Goal: Transaction & Acquisition: Purchase product/service

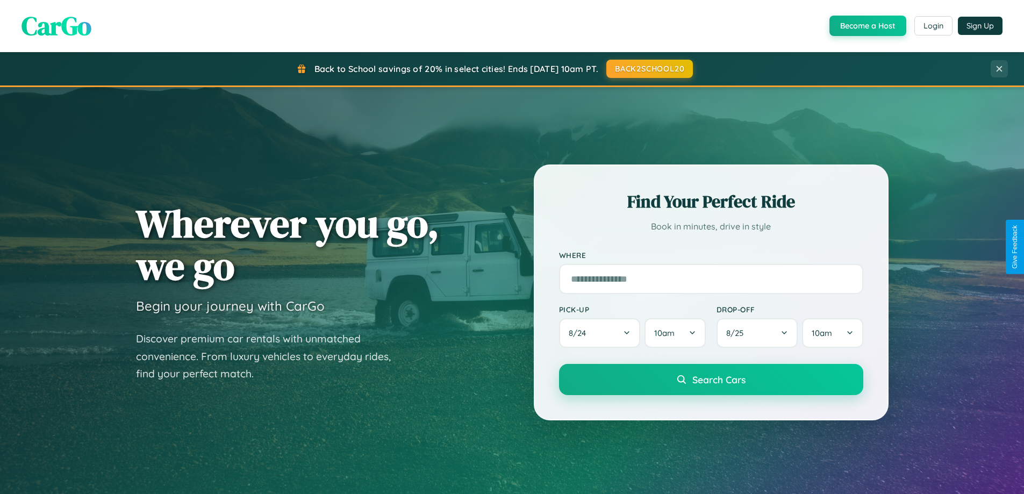
scroll to position [2068, 0]
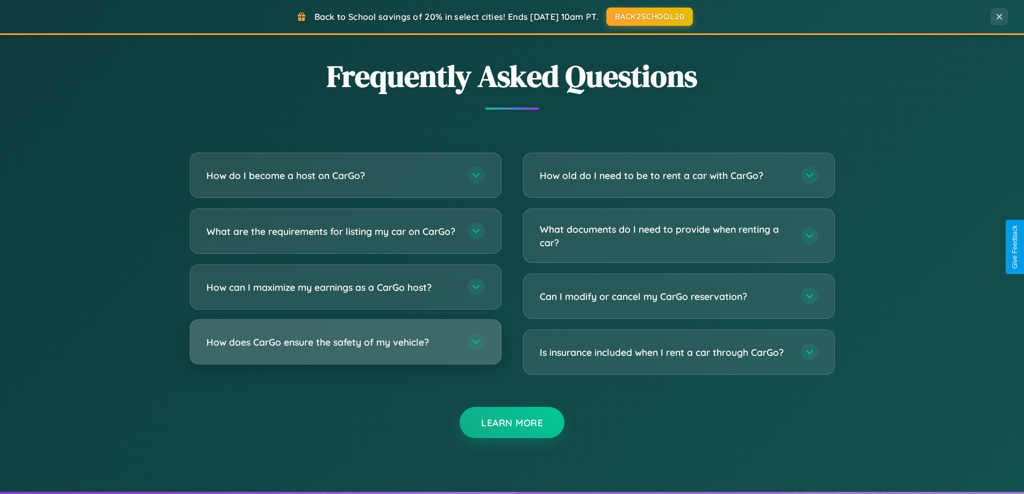
click at [345, 349] on h3 "How does CarGo ensure the safety of my vehicle?" at bounding box center [331, 341] width 250 height 13
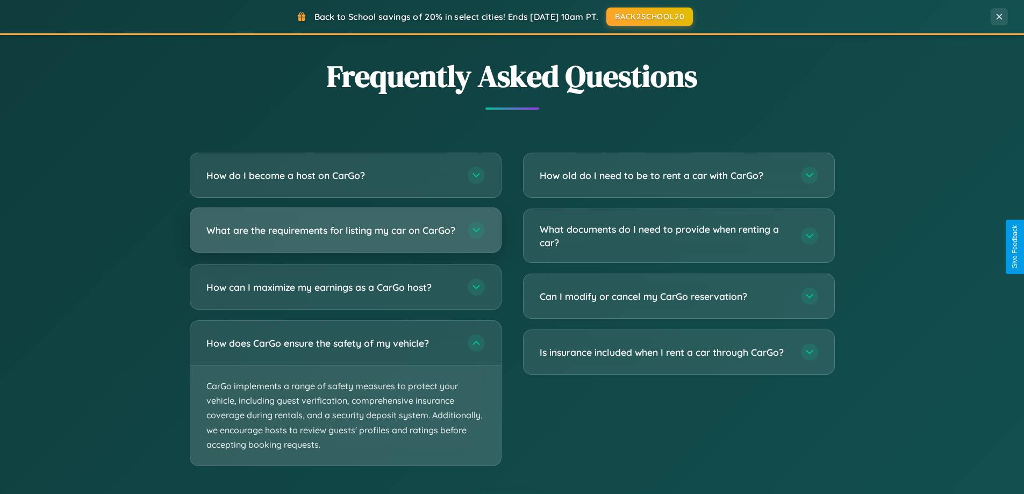
click at [345, 235] on h3 "What are the requirements for listing my car on CarGo?" at bounding box center [331, 230] width 250 height 13
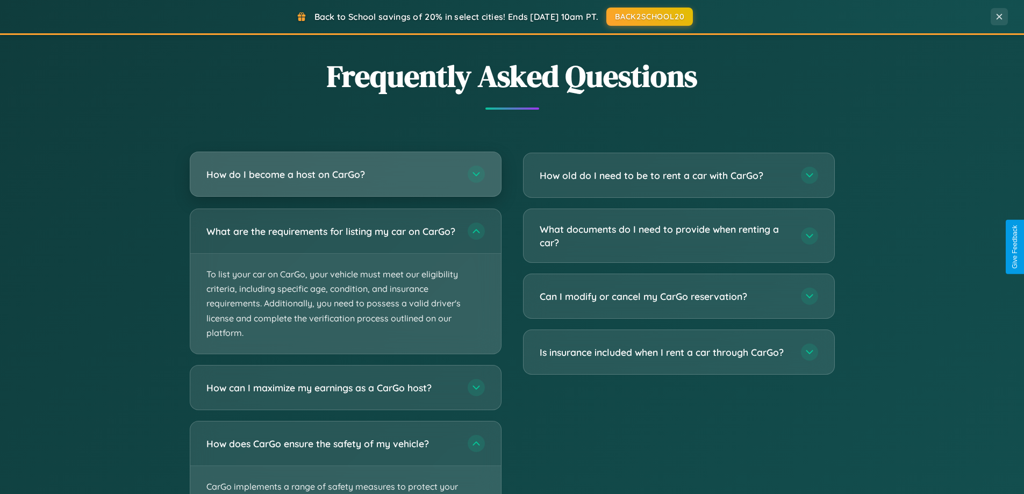
click at [345, 174] on h3 "How do I become a host on CarGo?" at bounding box center [331, 174] width 250 height 13
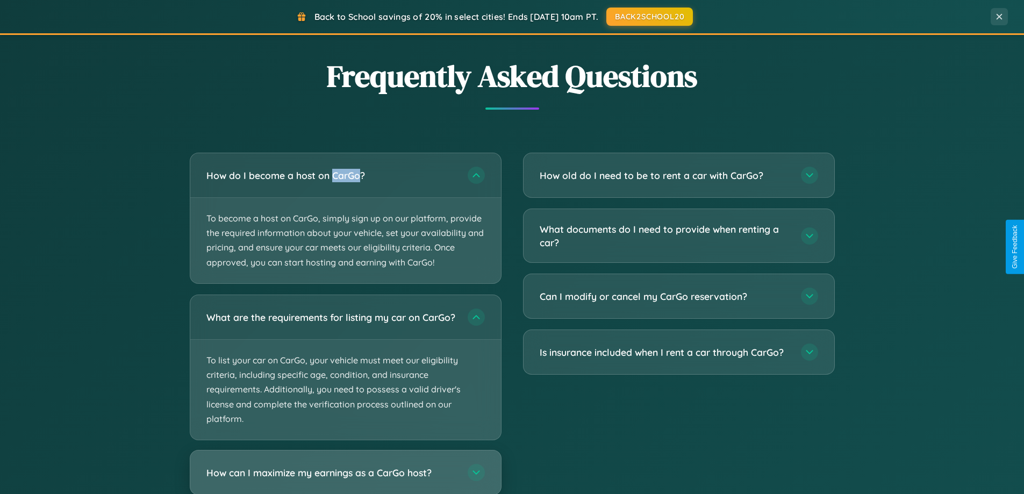
click at [345, 477] on h3 "How can I maximize my earnings as a CarGo host?" at bounding box center [331, 471] width 250 height 13
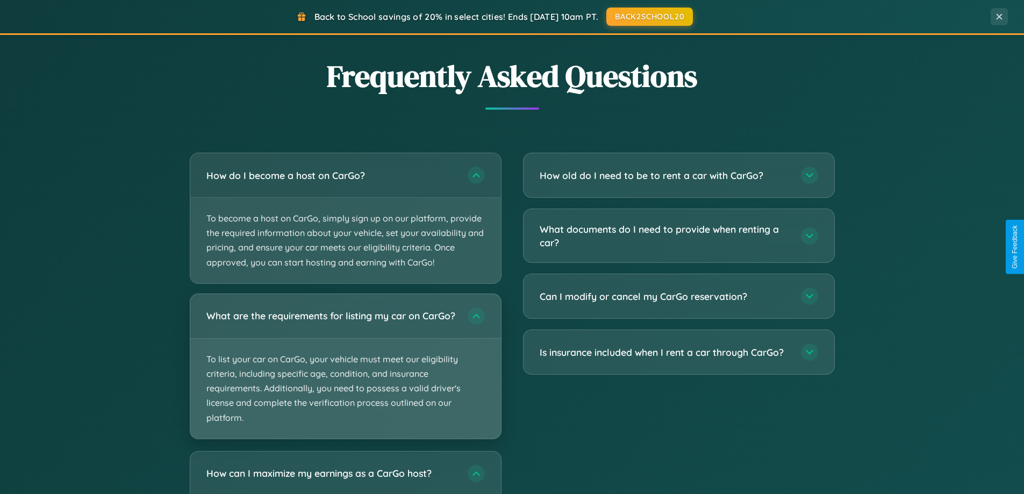
click at [345, 371] on p "To list your car on CarGo, your vehicle must meet our eligibility criteria, inc…" at bounding box center [345, 389] width 311 height 100
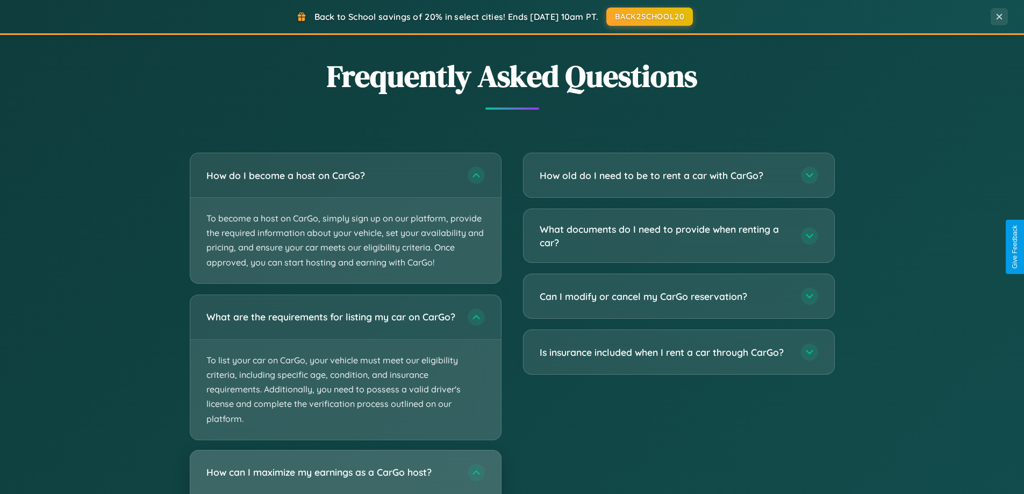
click at [345, 477] on h3 "How can I maximize my earnings as a CarGo host?" at bounding box center [331, 471] width 250 height 13
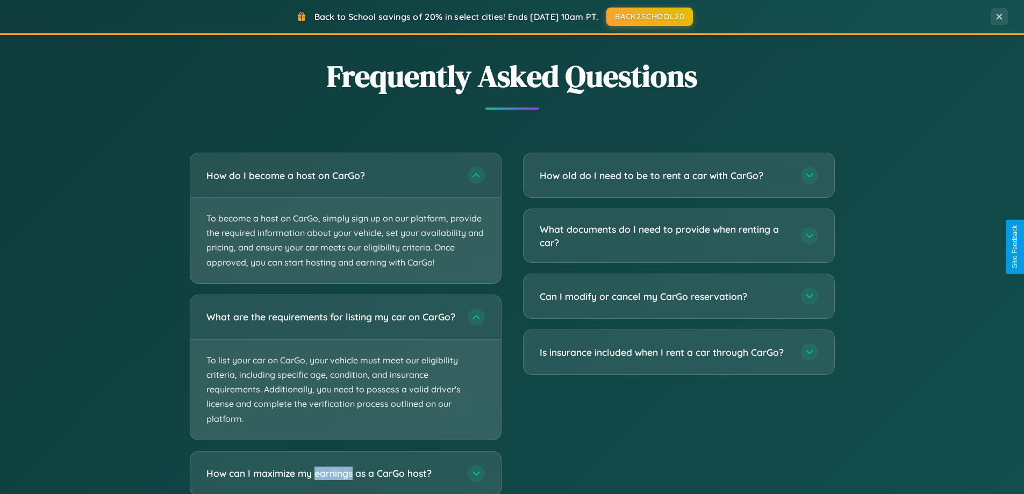
scroll to position [2236, 0]
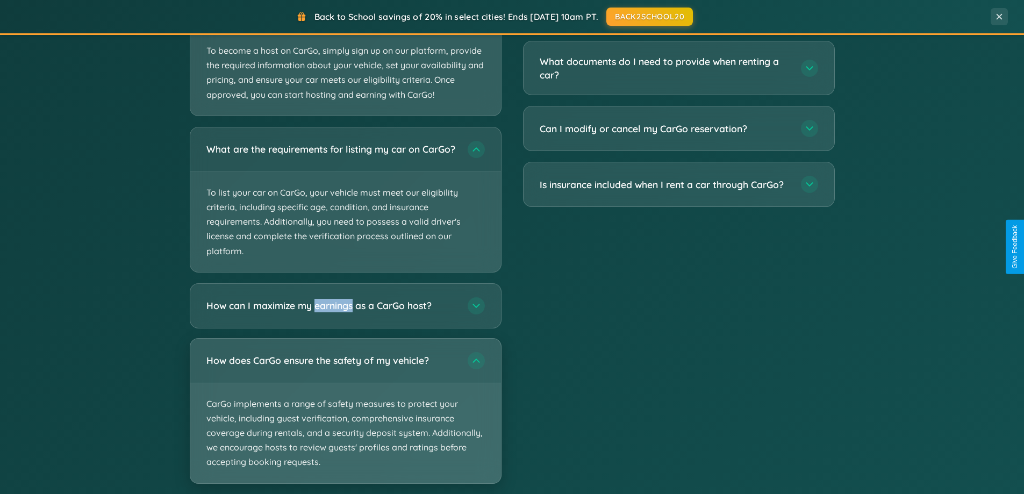
click at [345, 421] on p "CarGo implements a range of safety measures to protect your vehicle, including …" at bounding box center [345, 433] width 311 height 100
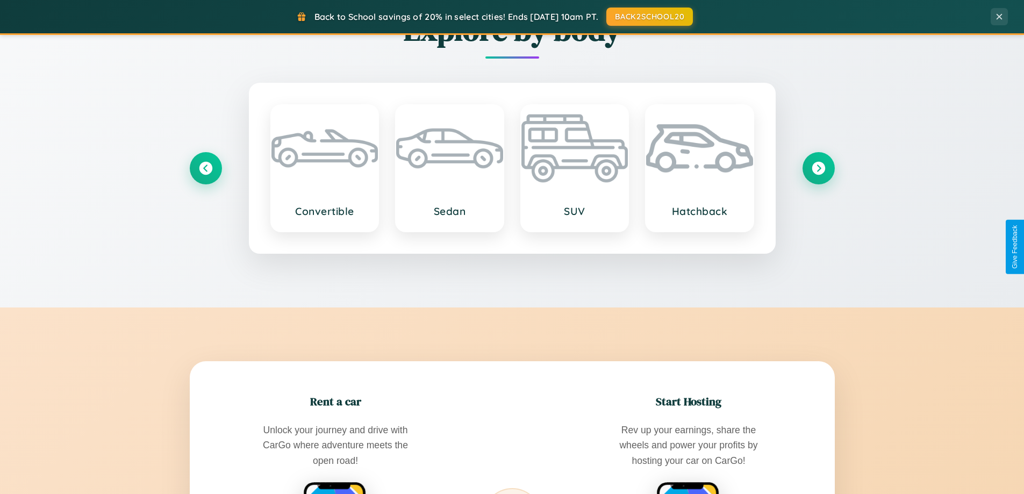
scroll to position [740, 0]
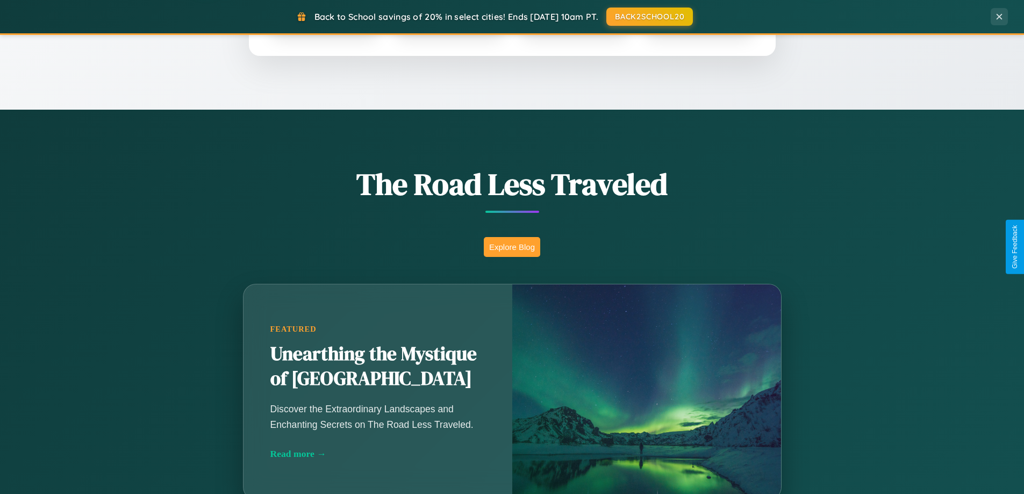
click at [512, 247] on button "Explore Blog" at bounding box center [512, 247] width 56 height 20
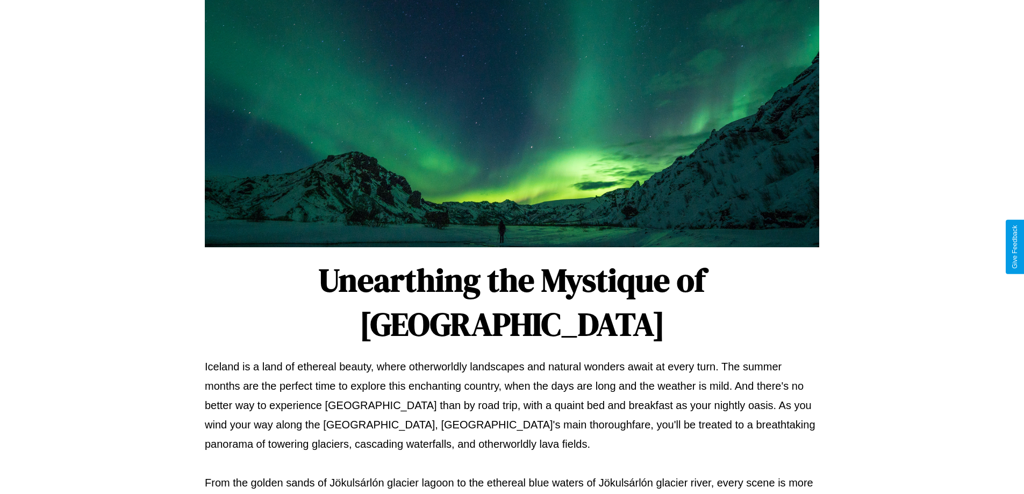
scroll to position [348, 0]
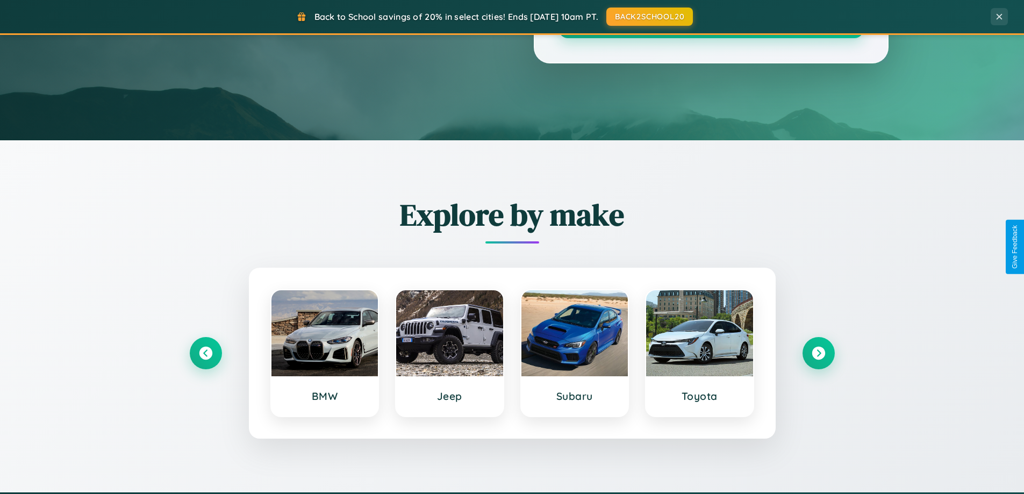
scroll to position [32, 0]
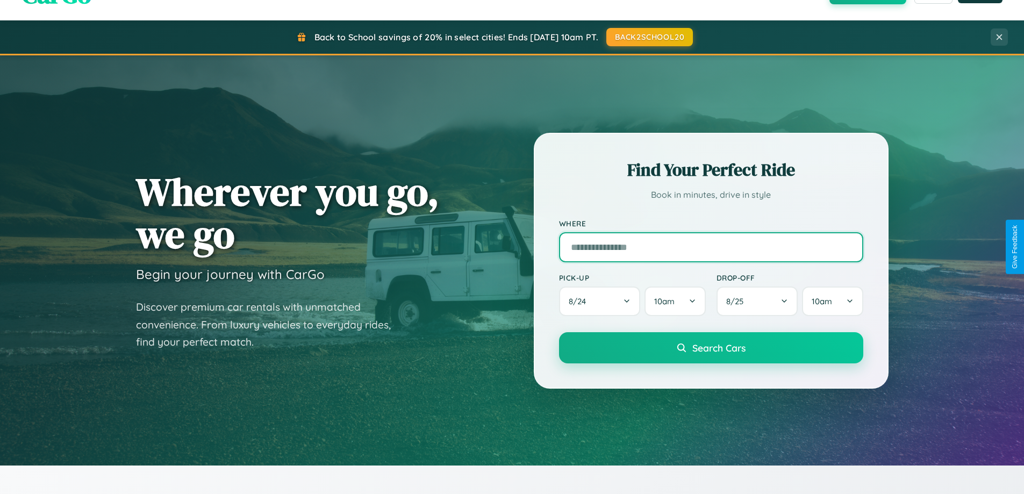
click at [711, 247] on input "text" at bounding box center [711, 247] width 304 height 30
type input "******"
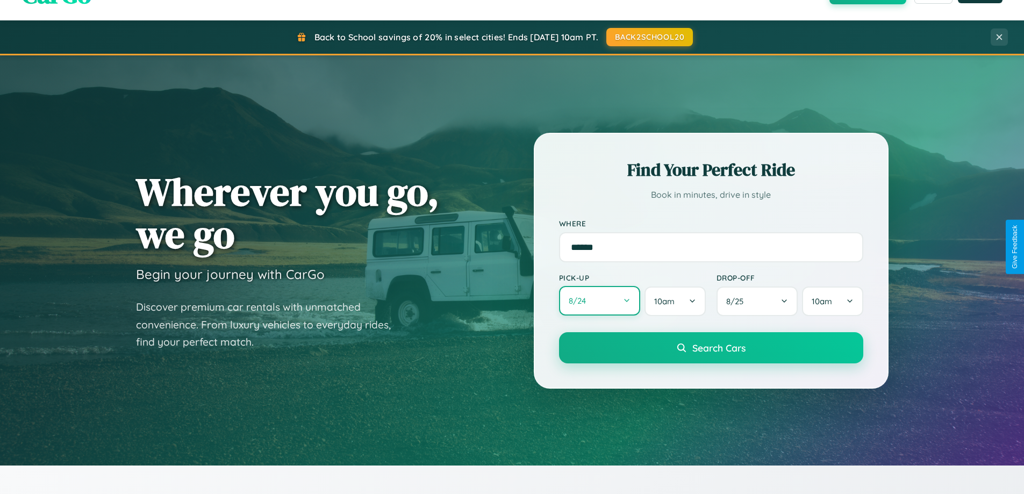
click at [599, 301] on button "8 / 24" at bounding box center [600, 301] width 82 height 30
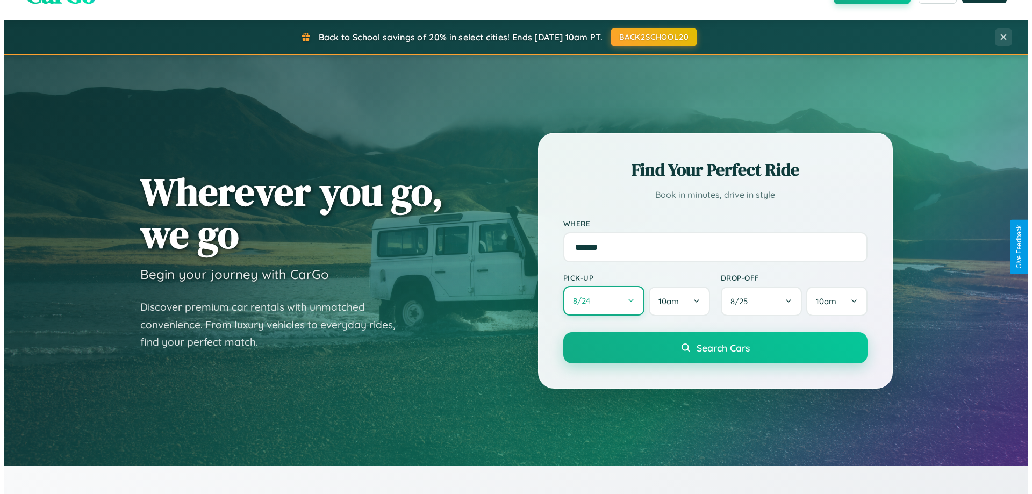
select select "*"
select select "****"
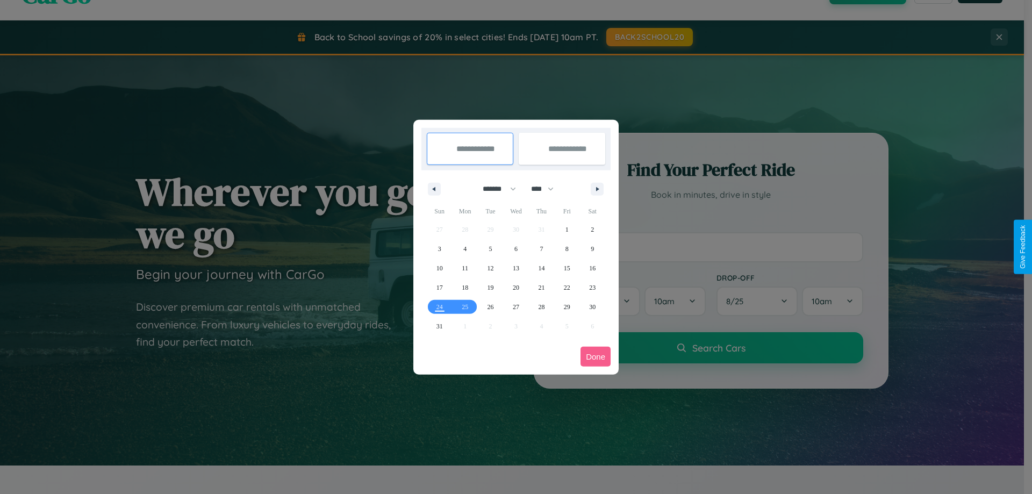
click at [494, 189] on select "******* ******** ***** ***** *** **** **** ****** ********* ******* ******** **…" at bounding box center [498, 189] width 46 height 18
select select "*"
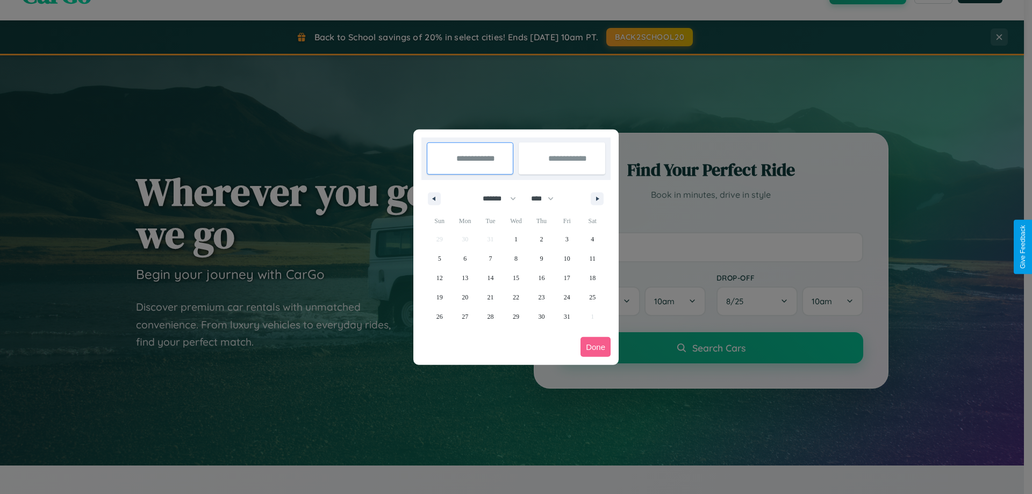
click at [547, 198] on select "**** **** **** **** **** **** **** **** **** **** **** **** **** **** **** ****…" at bounding box center [542, 199] width 32 height 18
select select "****"
click at [567, 239] on span "2" at bounding box center [566, 239] width 3 height 19
type input "**********"
click at [541, 258] on span "8" at bounding box center [541, 258] width 3 height 19
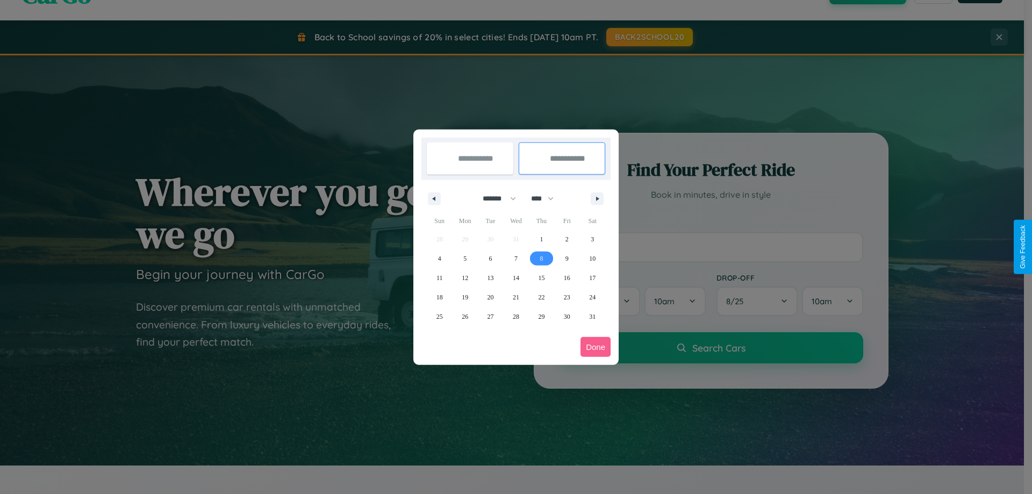
type input "**********"
click at [596, 347] on button "Done" at bounding box center [595, 347] width 30 height 20
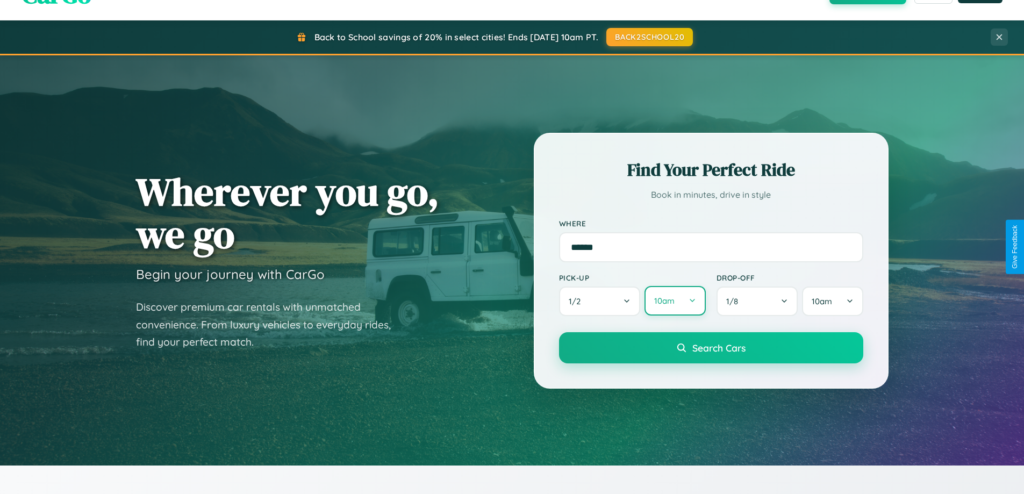
click at [675, 301] on button "10am" at bounding box center [674, 301] width 61 height 30
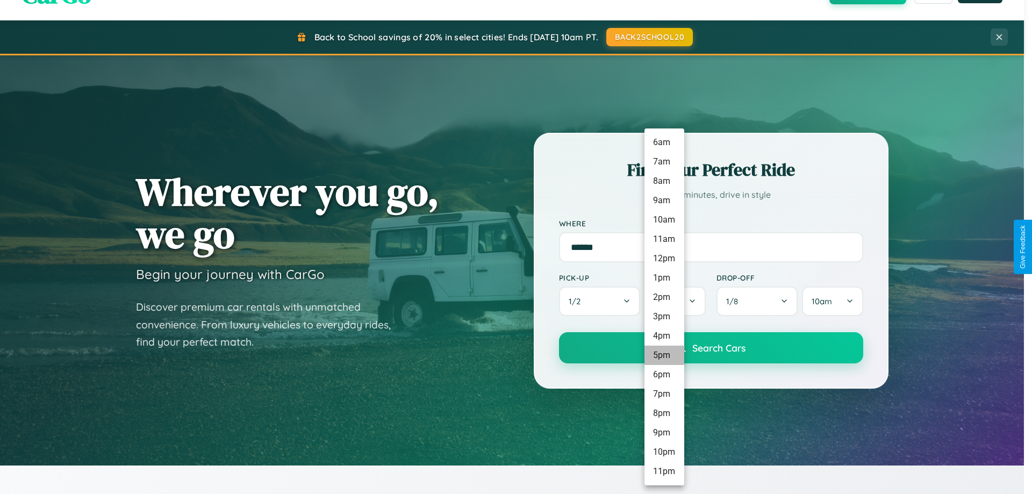
click at [664, 355] on li "5pm" at bounding box center [664, 355] width 40 height 19
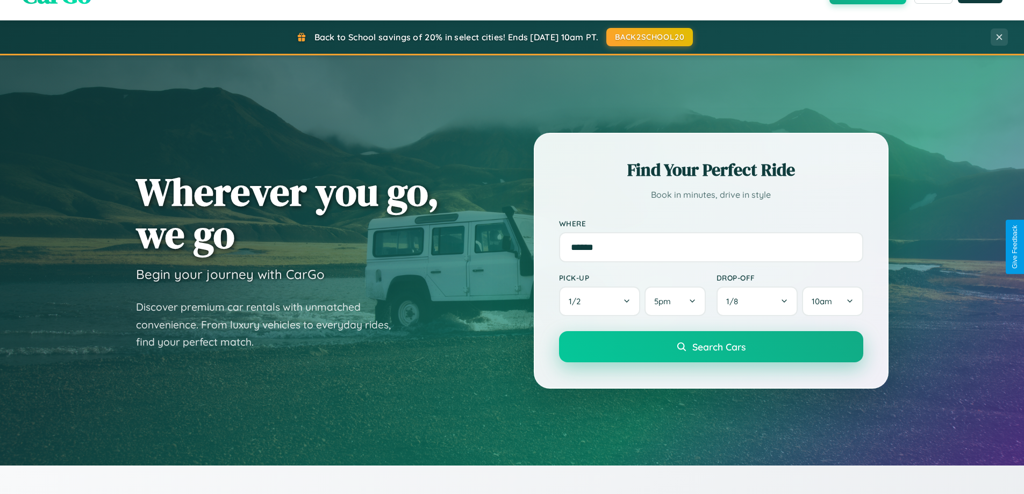
click at [711, 347] on span "Search Cars" at bounding box center [718, 347] width 53 height 12
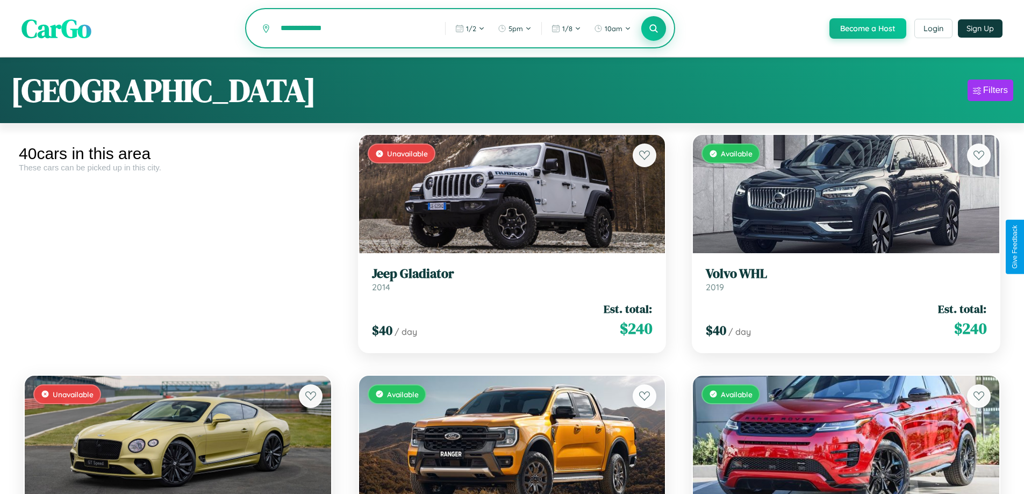
type input "**********"
click at [653, 29] on icon at bounding box center [654, 28] width 10 height 10
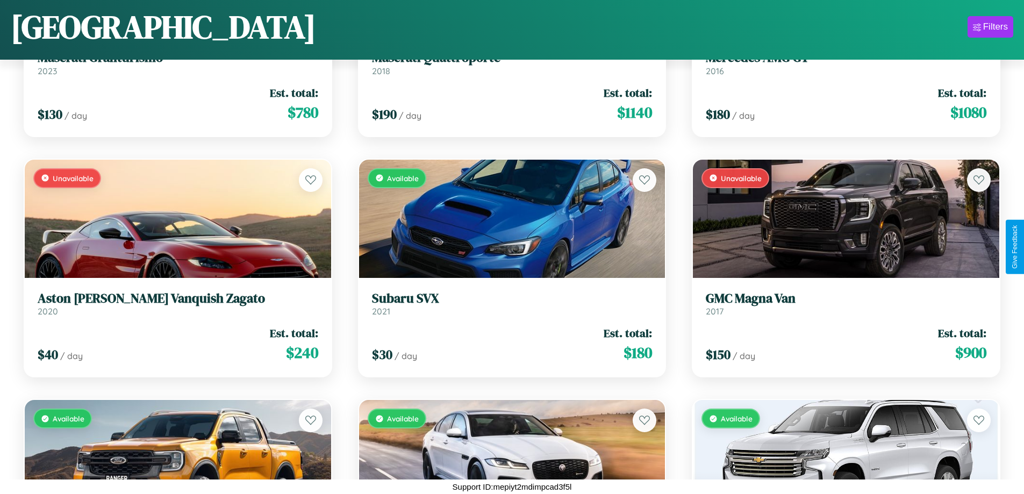
scroll to position [873, 0]
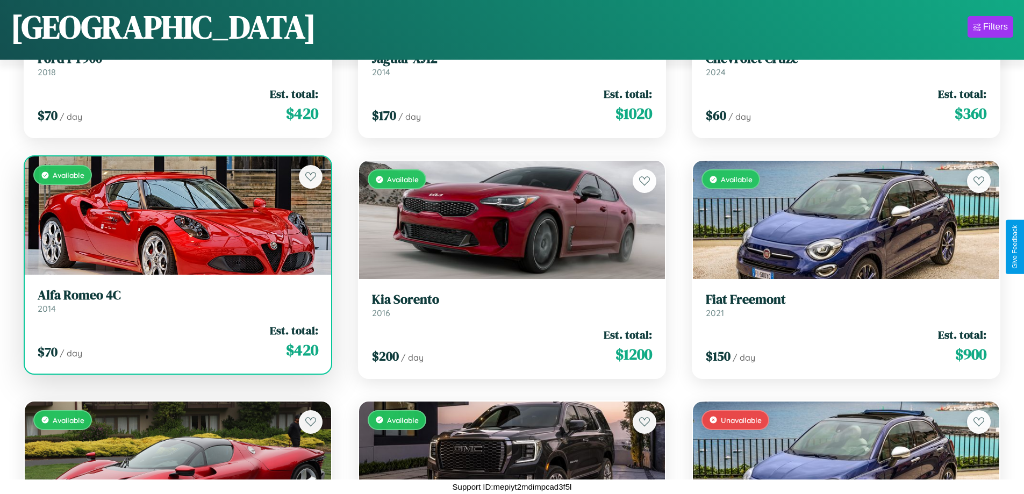
click at [176, 216] on div "Available" at bounding box center [178, 215] width 306 height 118
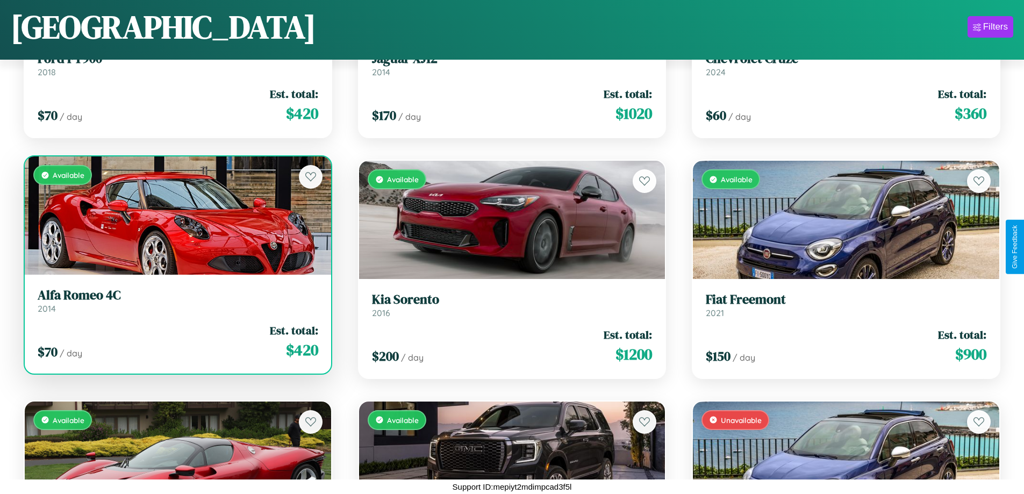
click at [176, 216] on div "Available" at bounding box center [178, 215] width 306 height 118
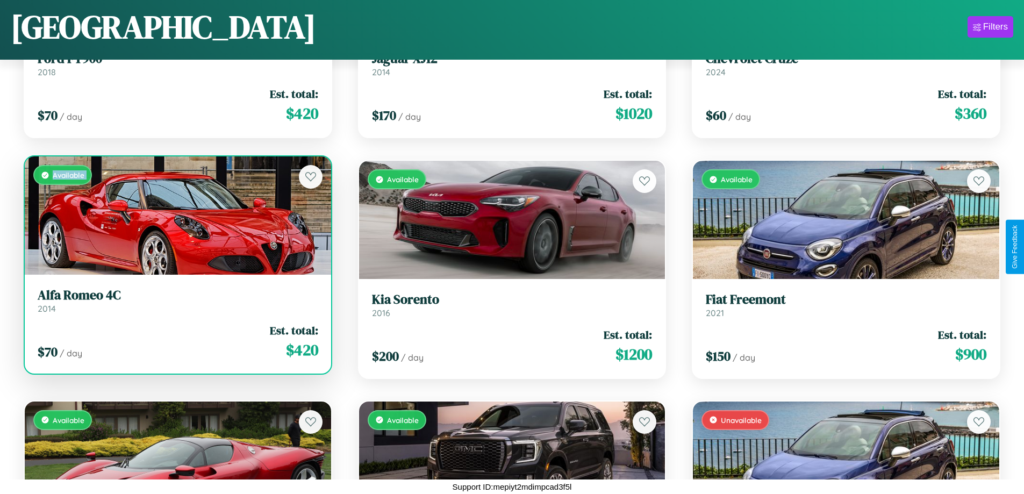
click at [176, 216] on div "Available" at bounding box center [178, 215] width 306 height 118
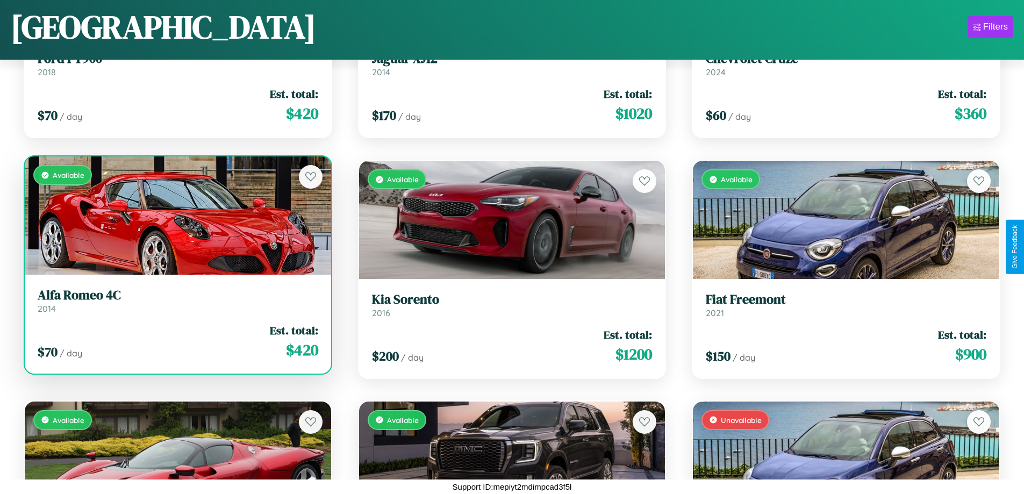
click at [176, 216] on div "Available" at bounding box center [178, 215] width 306 height 118
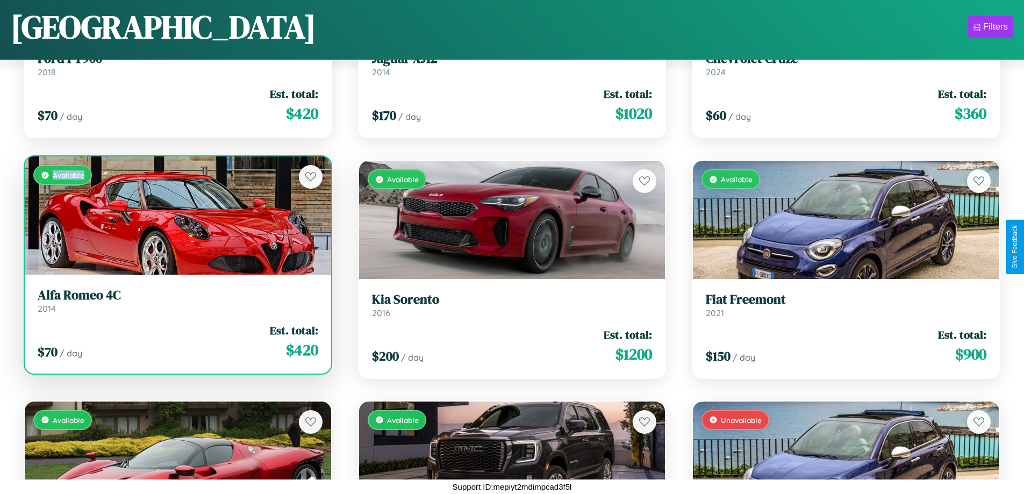
click at [176, 216] on div "Available" at bounding box center [178, 215] width 306 height 118
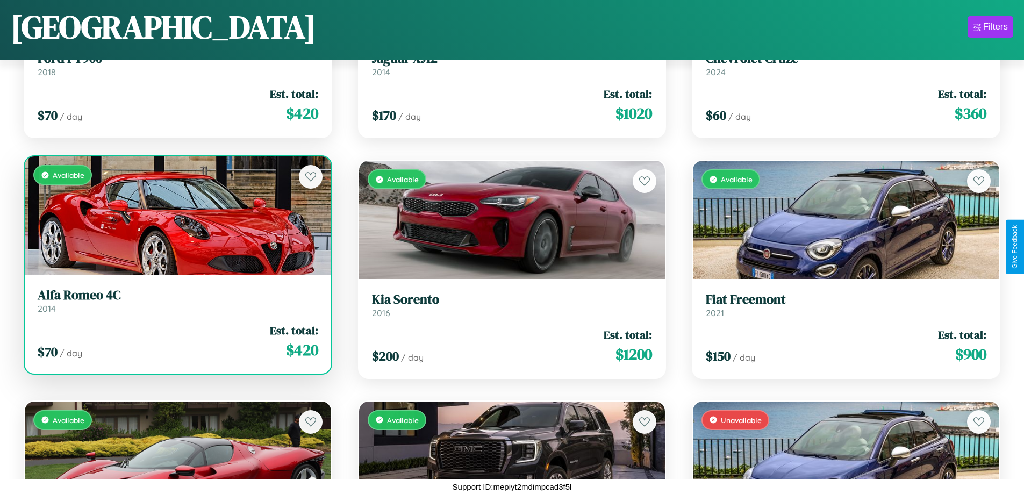
click at [176, 300] on h3 "Alfa Romeo 4C" at bounding box center [178, 296] width 281 height 16
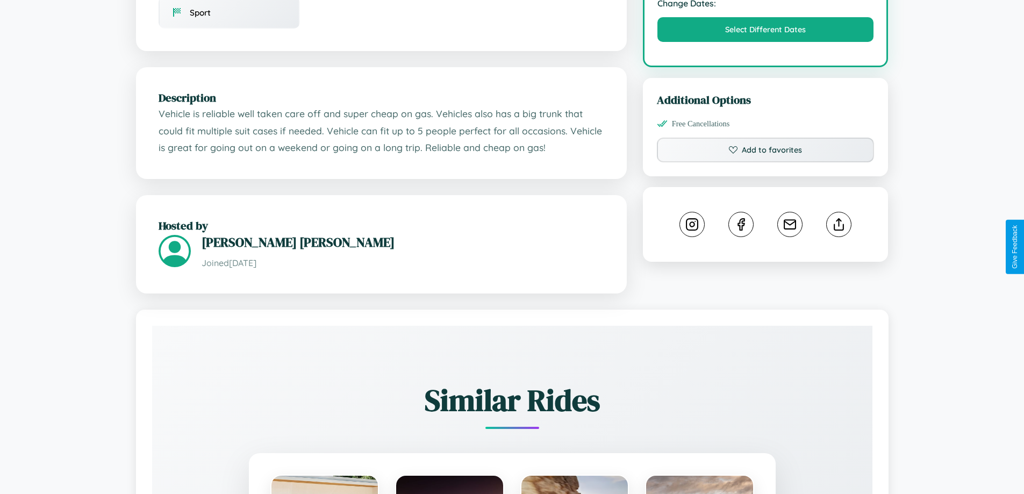
scroll to position [630, 0]
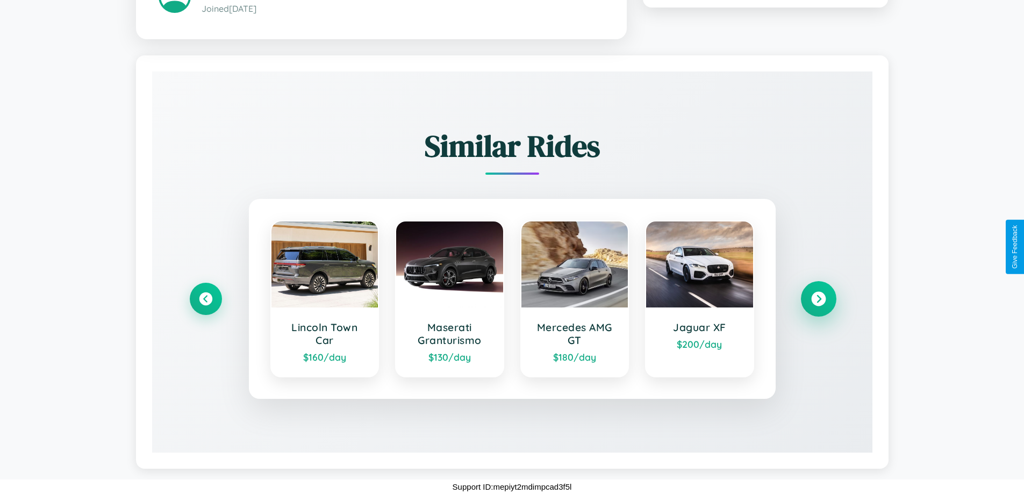
click at [818, 298] on icon at bounding box center [818, 298] width 15 height 15
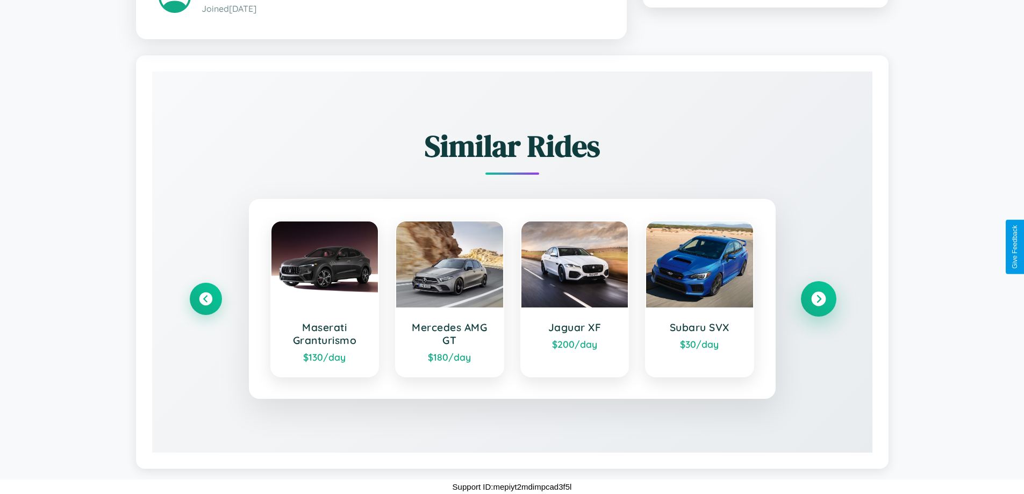
click at [818, 298] on icon at bounding box center [818, 298] width 15 height 15
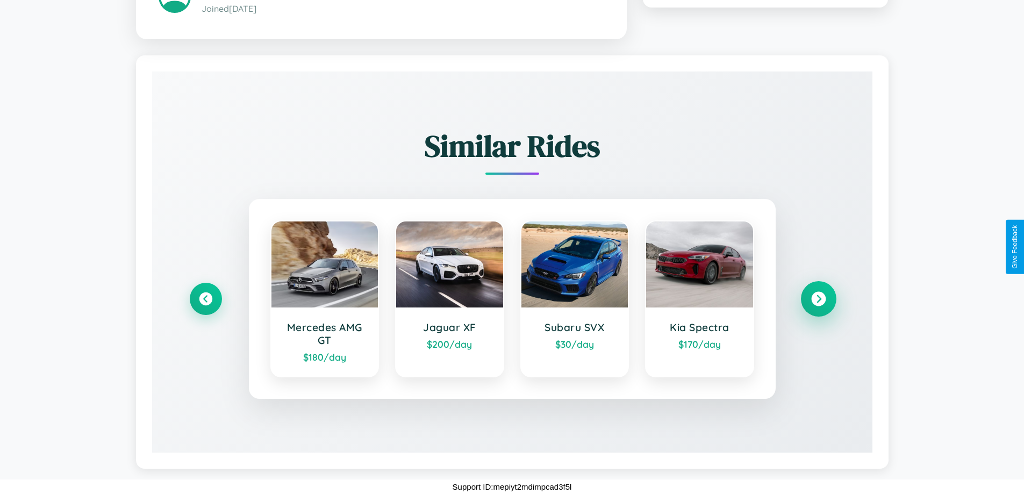
click at [818, 298] on icon at bounding box center [818, 298] width 15 height 15
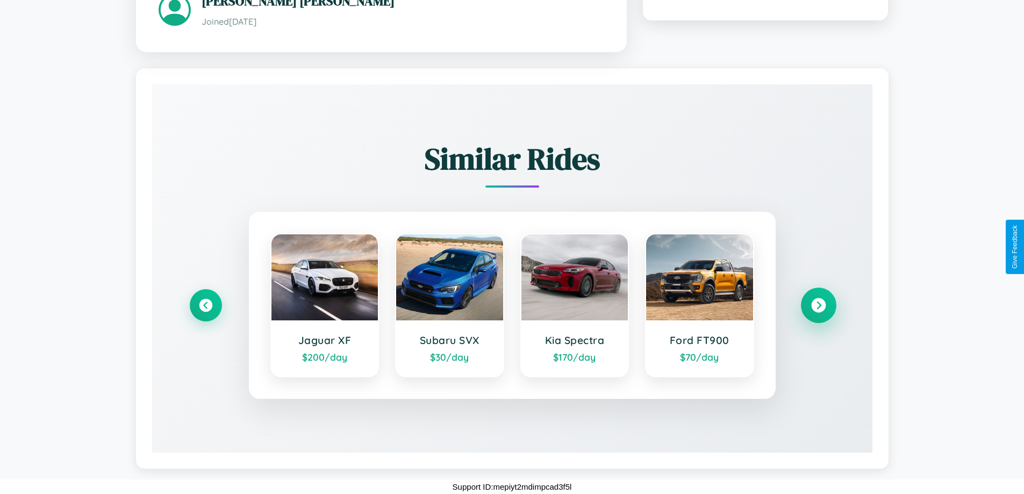
scroll to position [617, 0]
click at [818, 305] on icon at bounding box center [818, 305] width 15 height 15
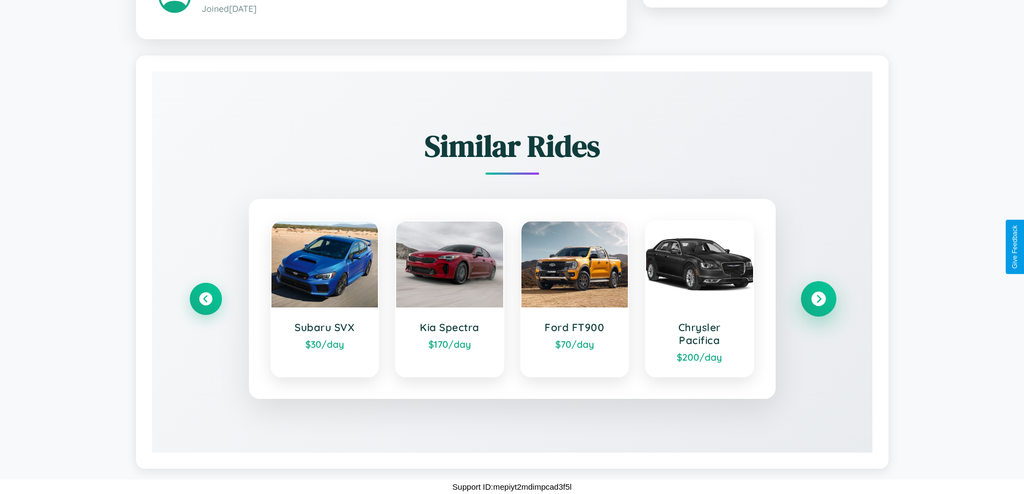
click at [818, 298] on icon at bounding box center [818, 298] width 15 height 15
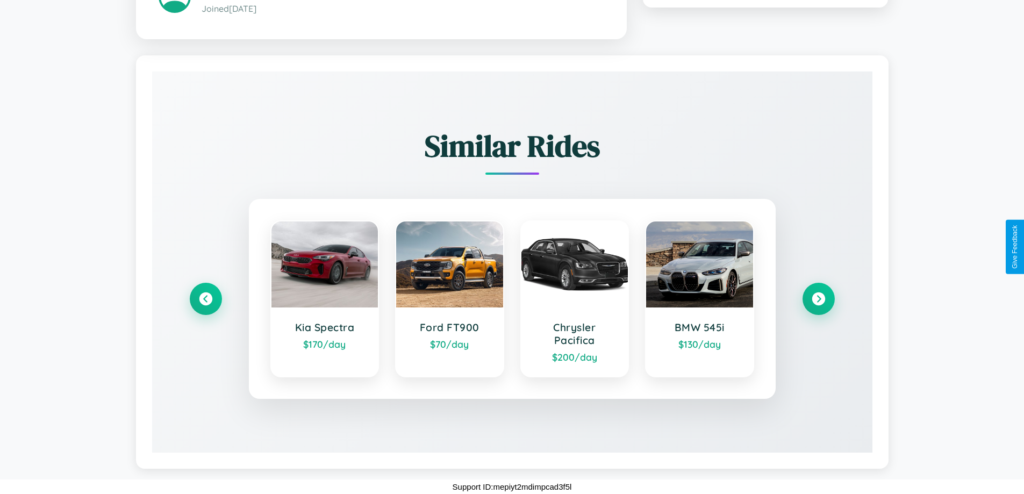
scroll to position [364, 0]
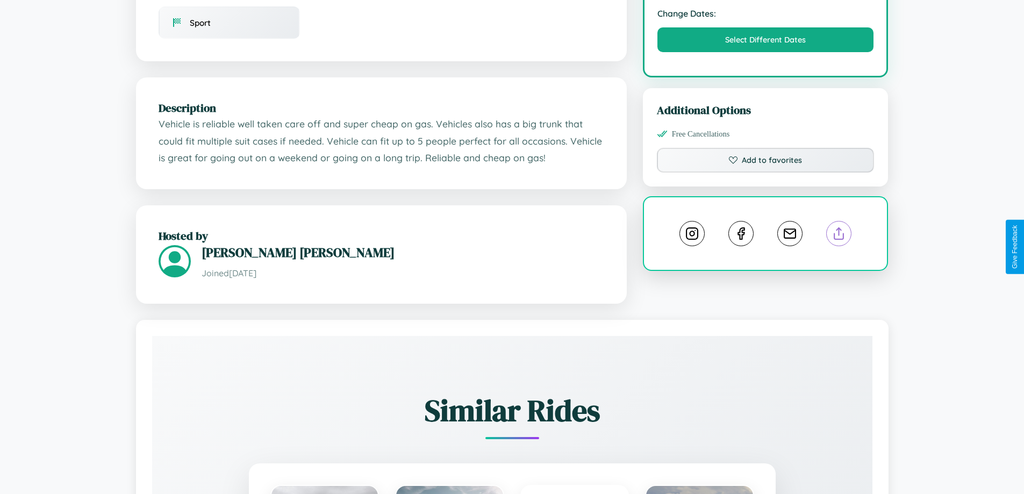
click at [839, 235] on line at bounding box center [839, 232] width 0 height 8
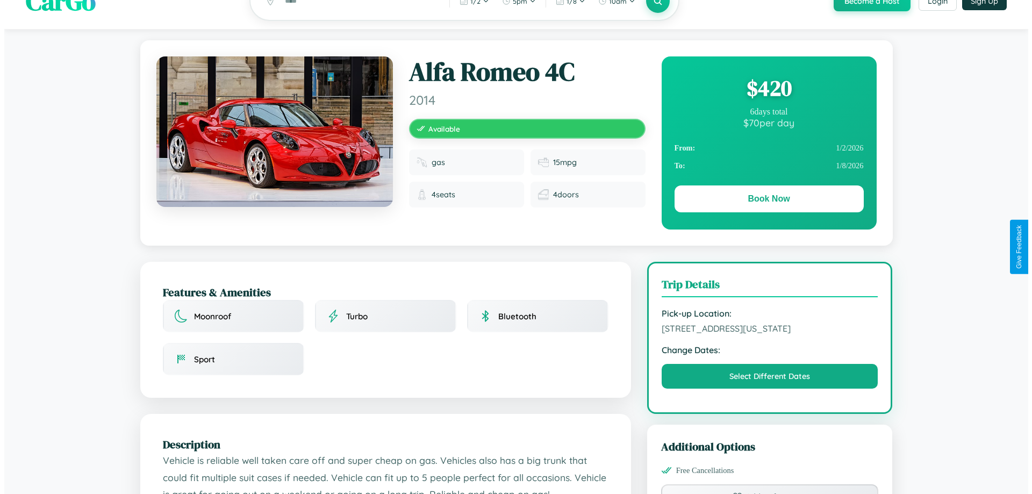
scroll to position [0, 0]
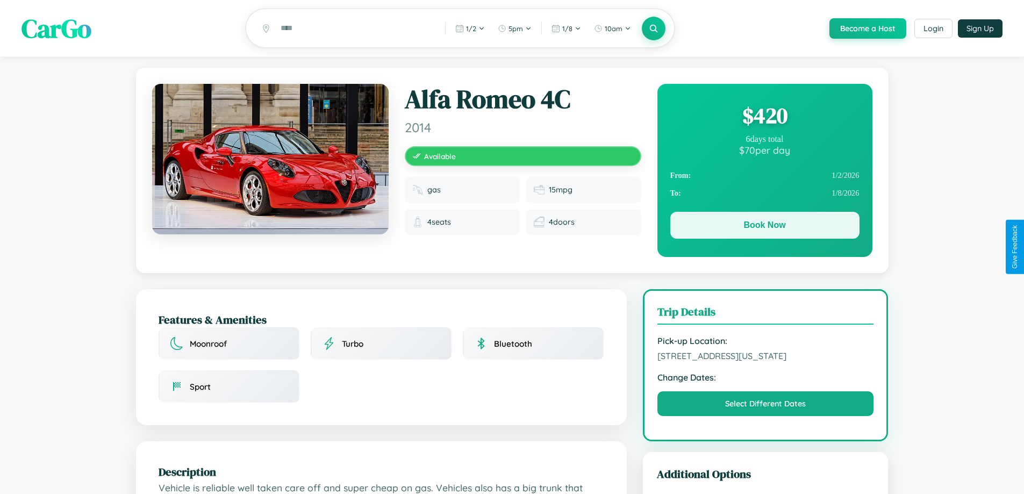
click at [764, 227] on button "Book Now" at bounding box center [764, 225] width 189 height 27
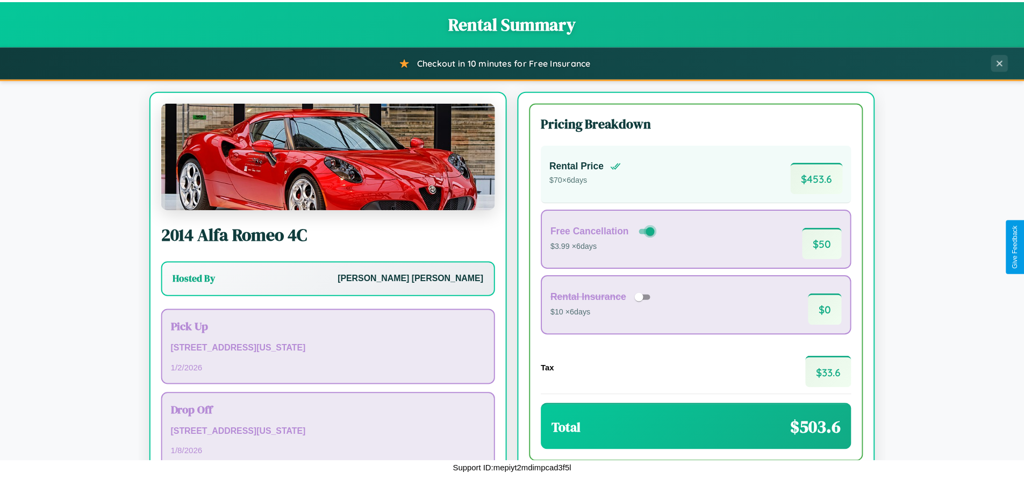
scroll to position [74, 0]
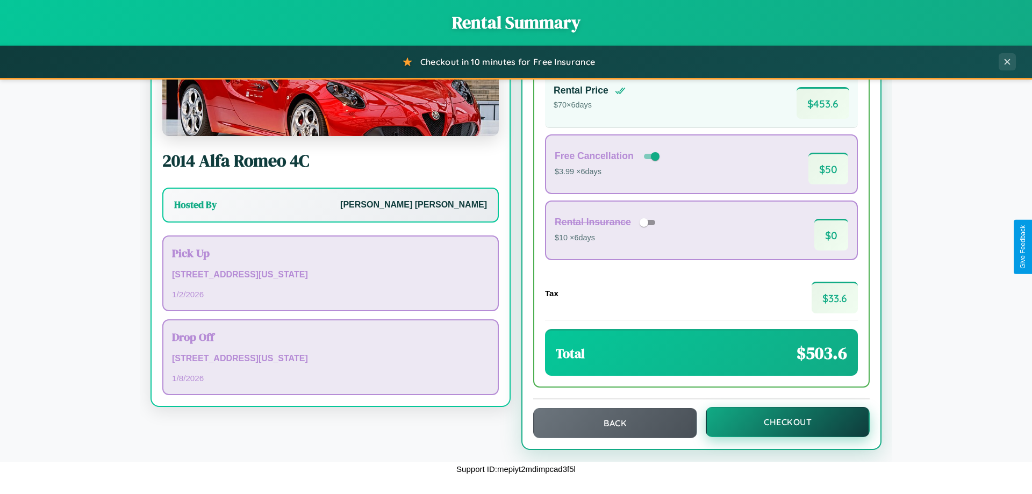
click at [780, 422] on button "Checkout" at bounding box center [788, 422] width 164 height 30
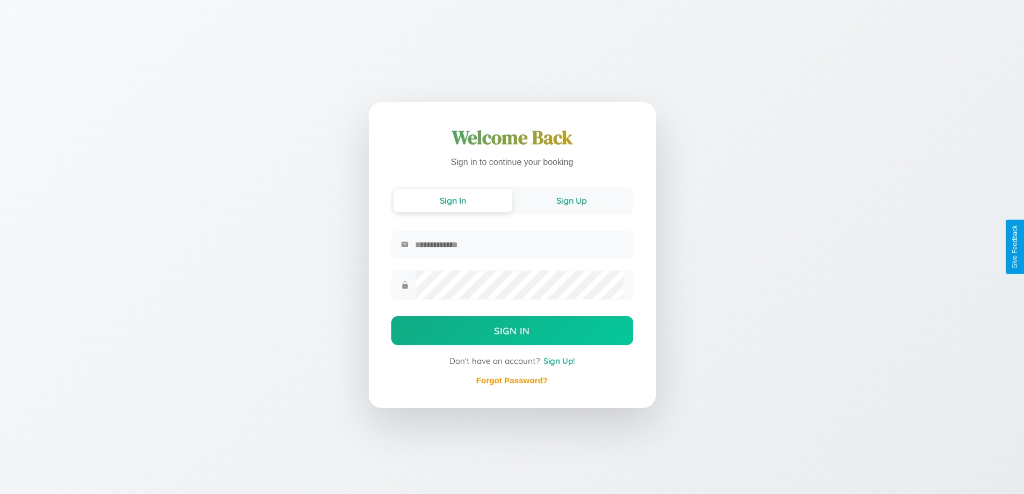
click at [571, 199] on button "Sign Up" at bounding box center [571, 201] width 119 height 24
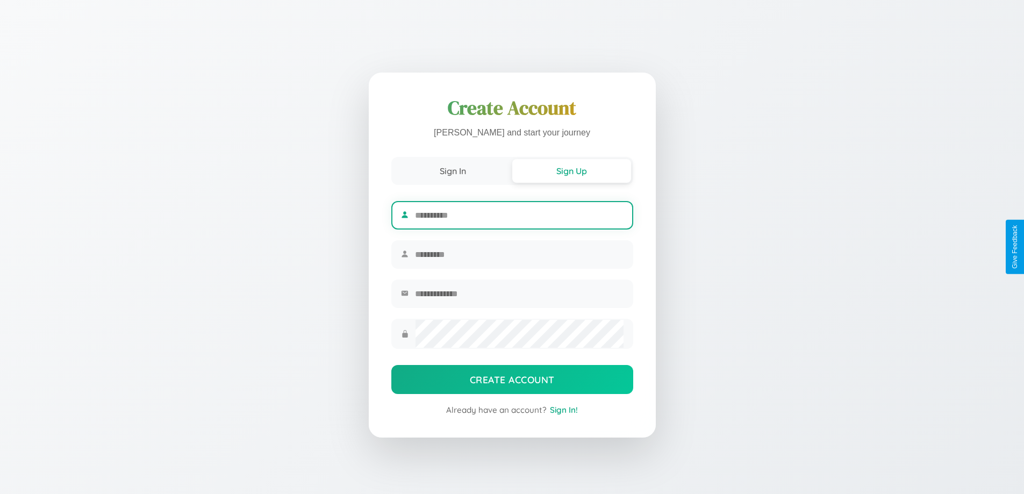
click at [519, 213] on input "text" at bounding box center [519, 215] width 208 height 26
type input "******"
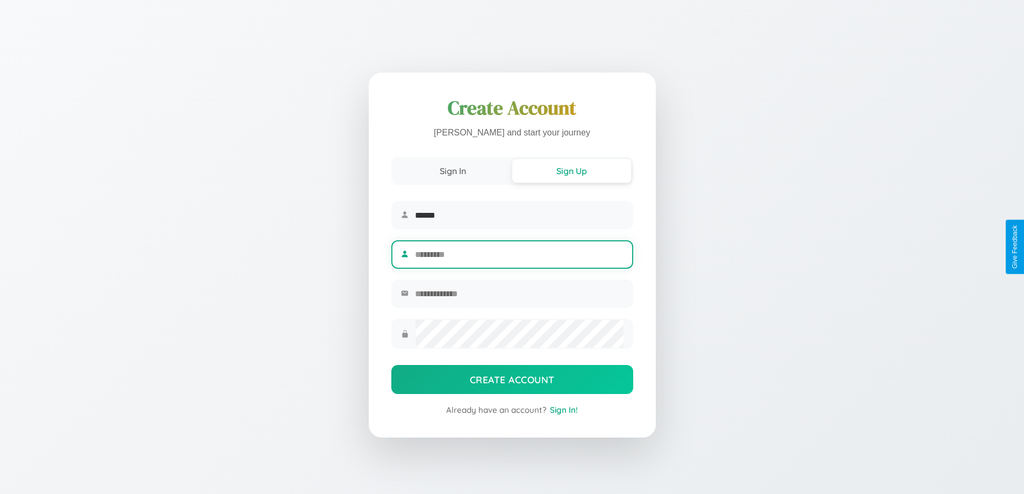
click at [519, 254] on input "text" at bounding box center [519, 254] width 208 height 26
type input "******"
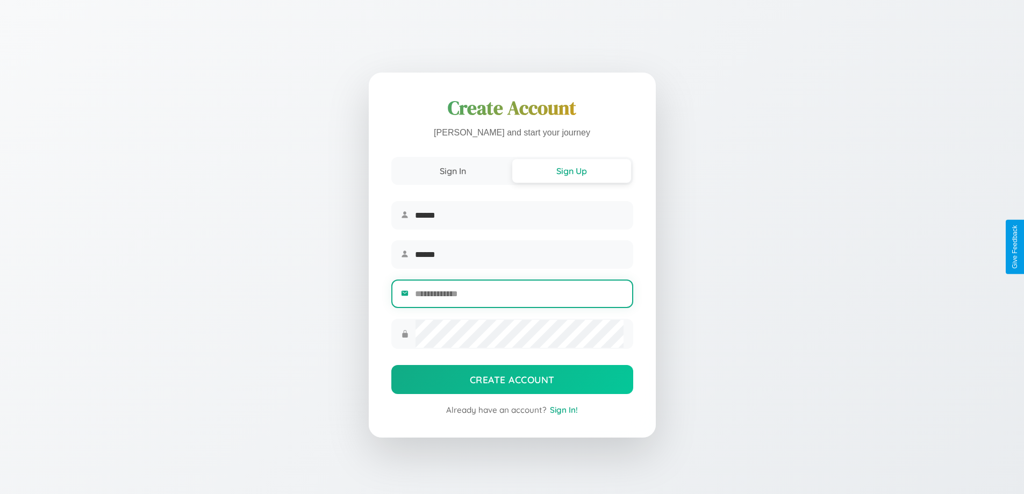
click at [519, 295] on input "email" at bounding box center [519, 294] width 208 height 26
type input "**********"
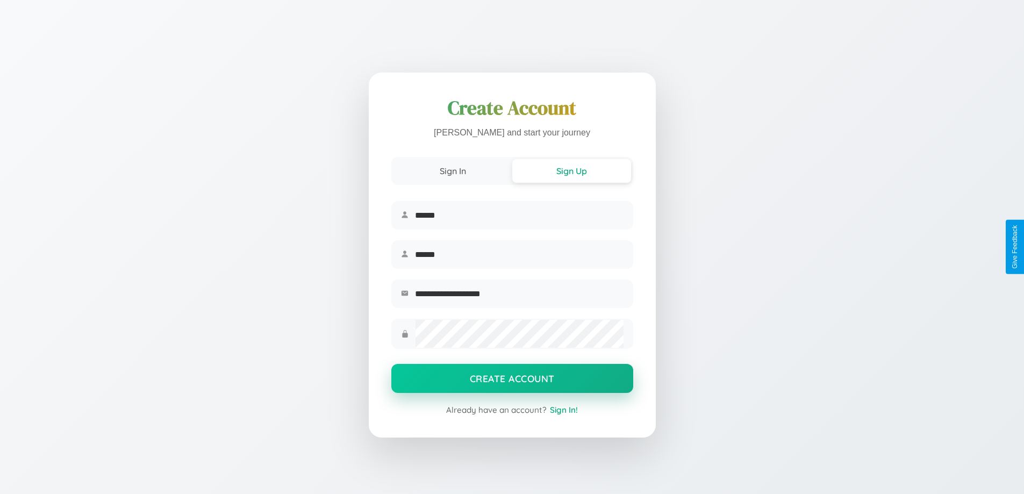
click at [512, 382] on button "Create Account" at bounding box center [512, 378] width 242 height 29
